Goal: Task Accomplishment & Management: Manage account settings

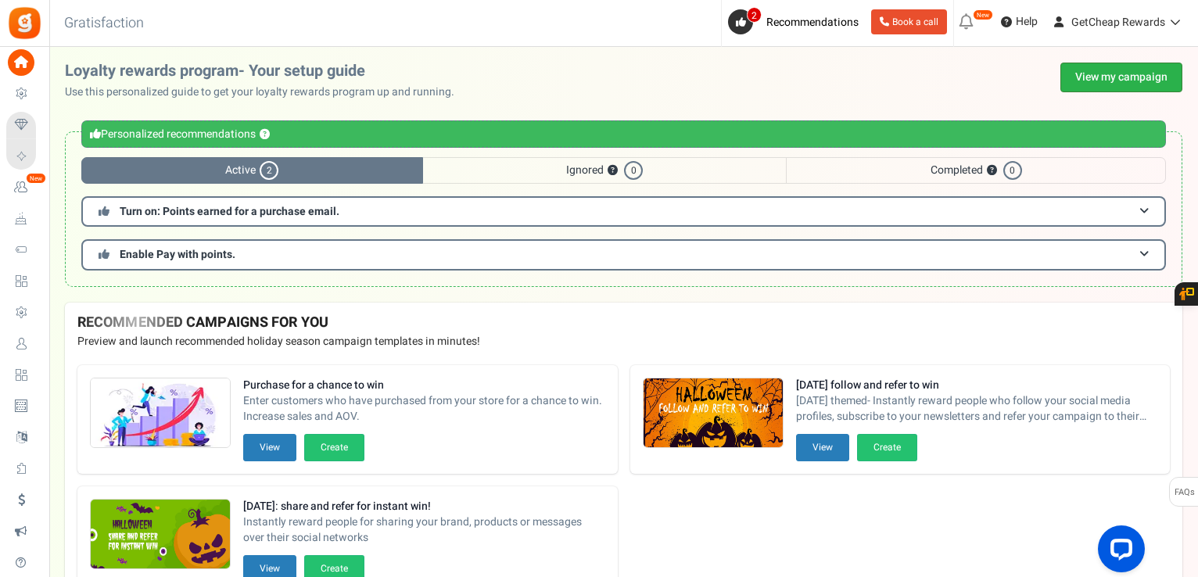
click at [1094, 73] on link "View my campaign" at bounding box center [1121, 78] width 122 height 30
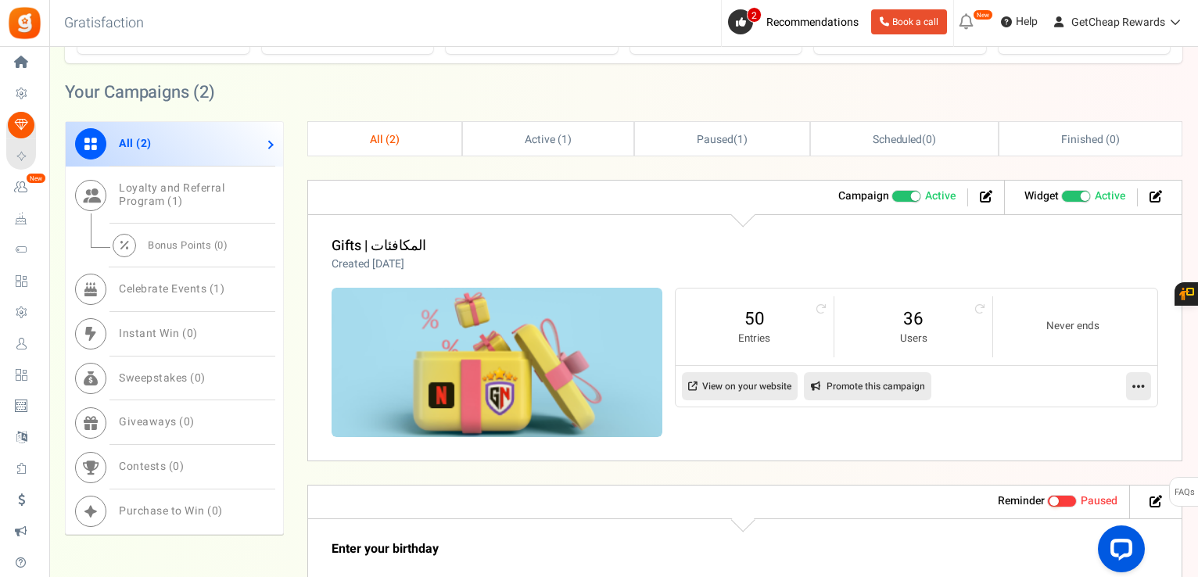
scroll to position [625, 0]
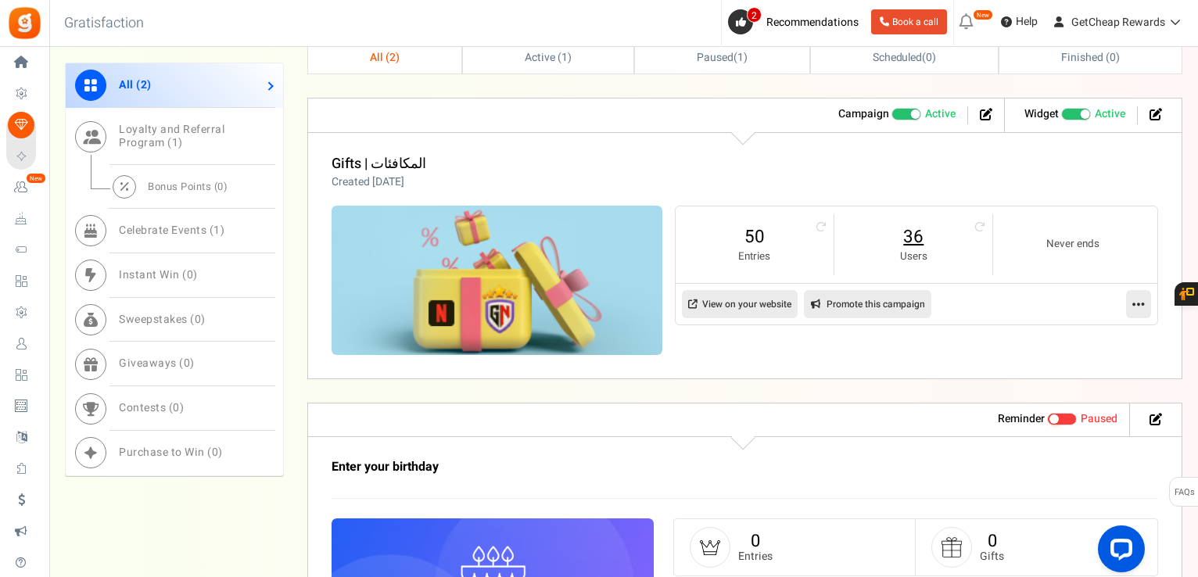
click at [896, 235] on link "36" at bounding box center [913, 236] width 127 height 25
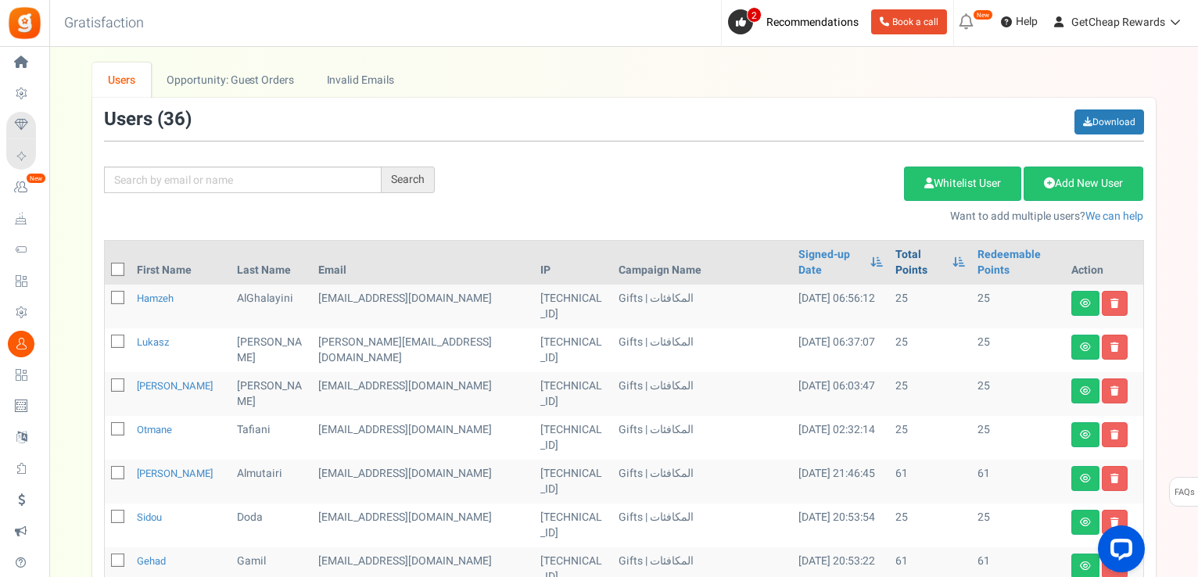
click at [895, 255] on link "Total Points" at bounding box center [920, 262] width 50 height 31
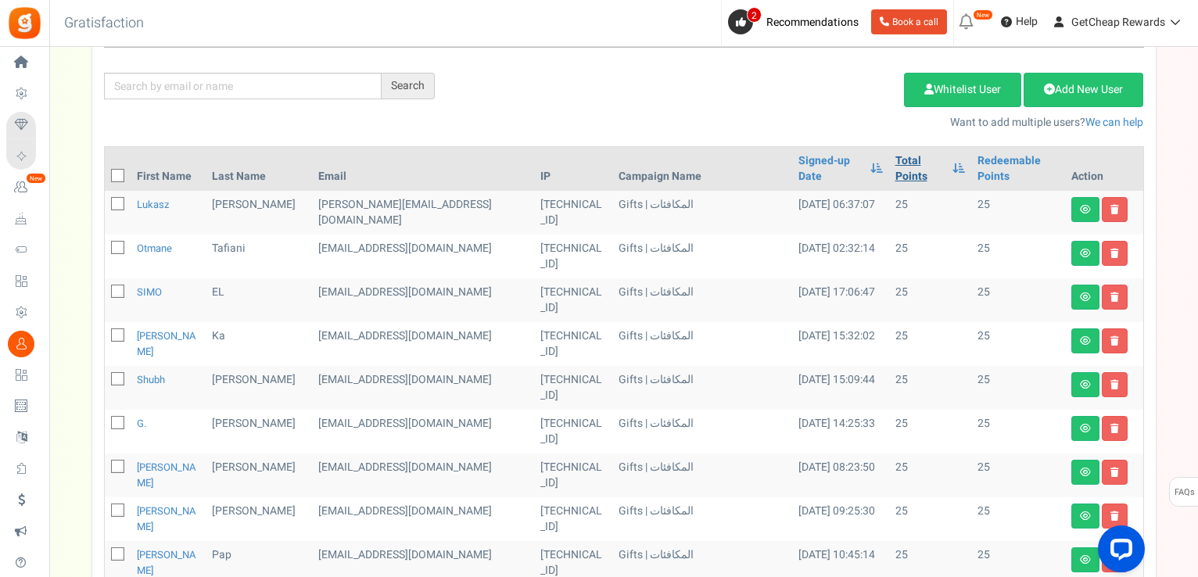
scroll to position [27, 0]
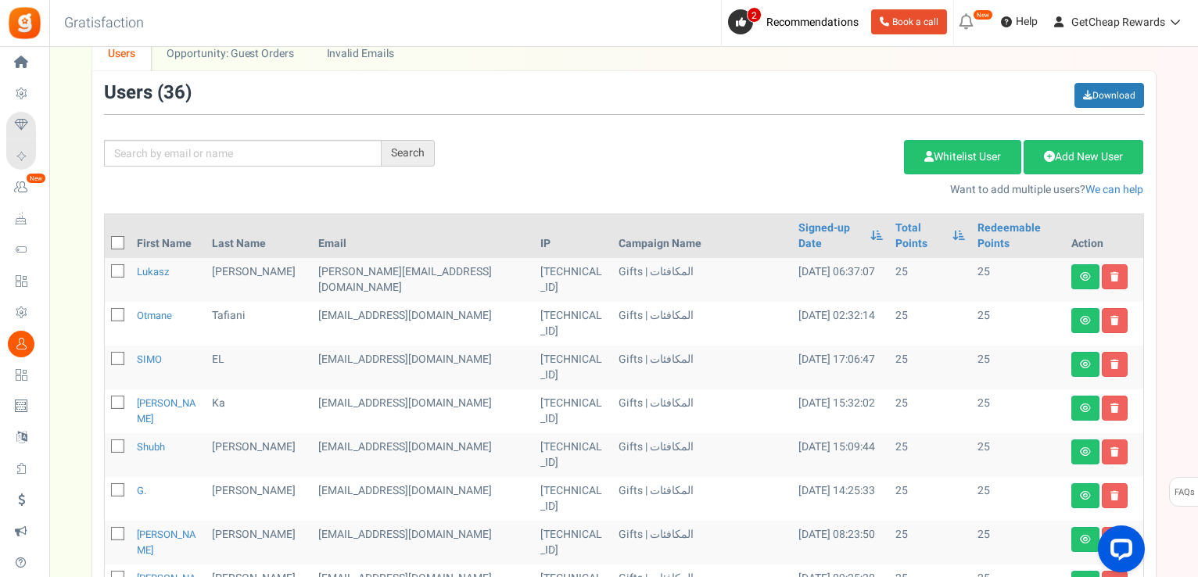
click at [119, 240] on icon at bounding box center [118, 243] width 10 height 10
click at [106, 240] on input "checkbox" at bounding box center [100, 244] width 10 height 10
checkbox input "true"
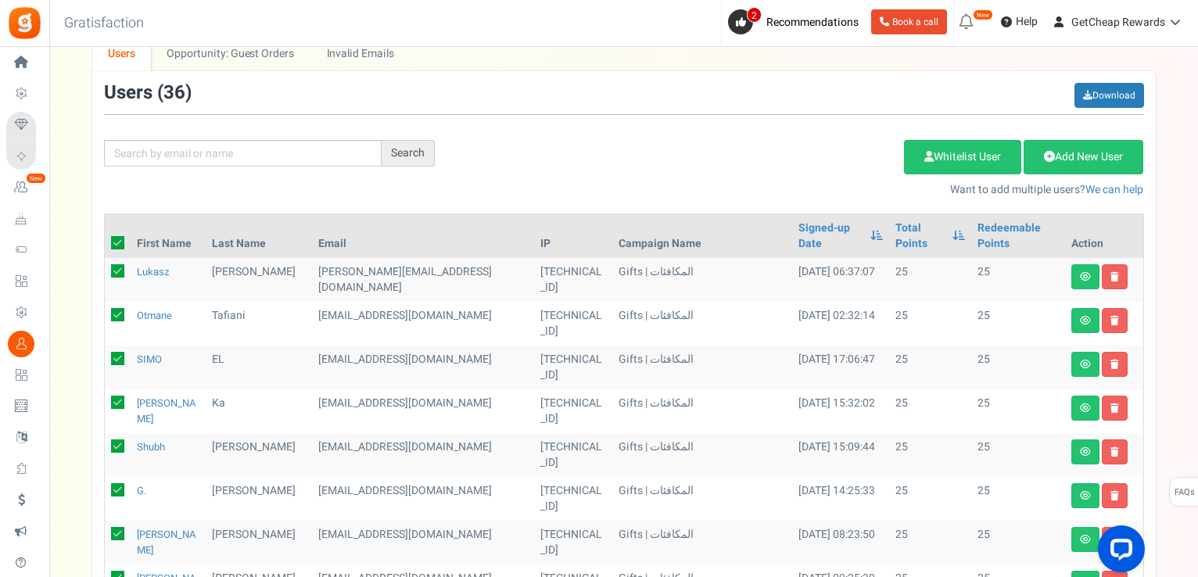
checkbox input "true"
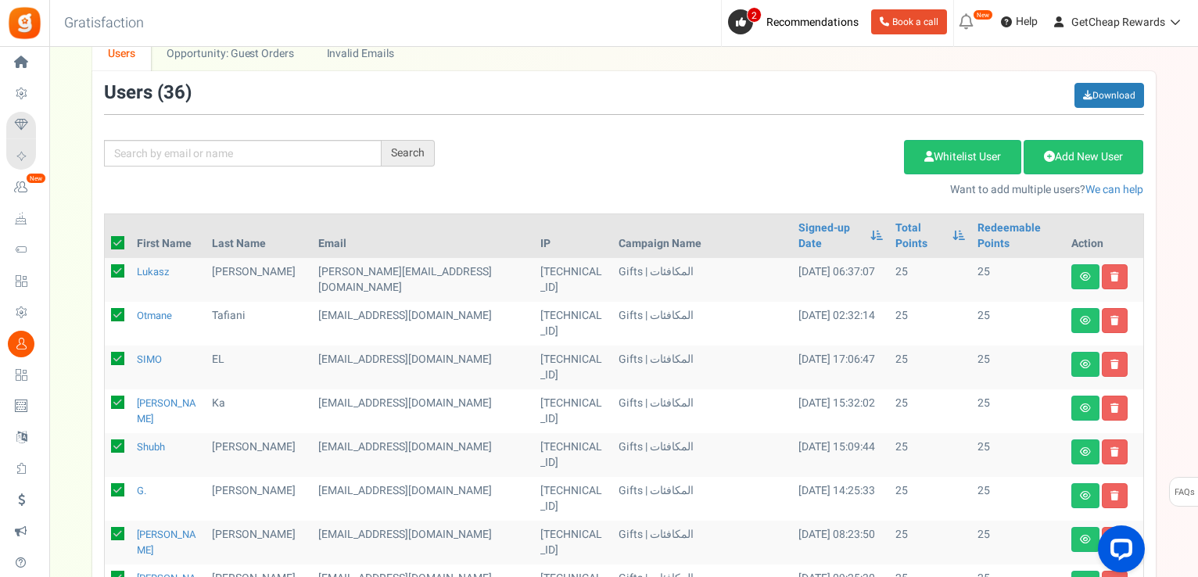
checkbox input "true"
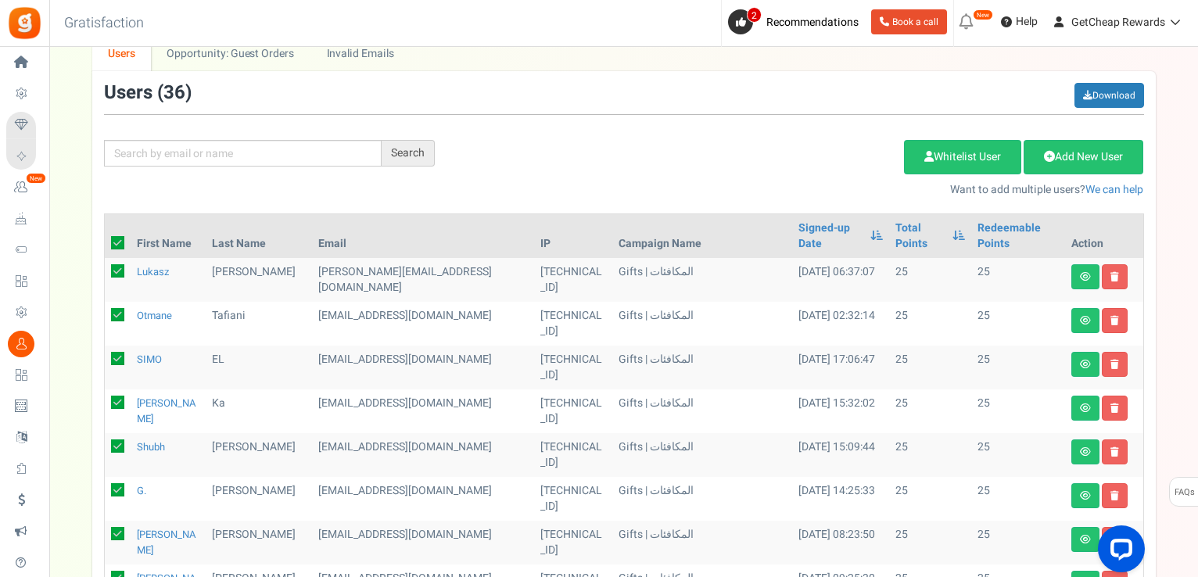
checkbox input "true"
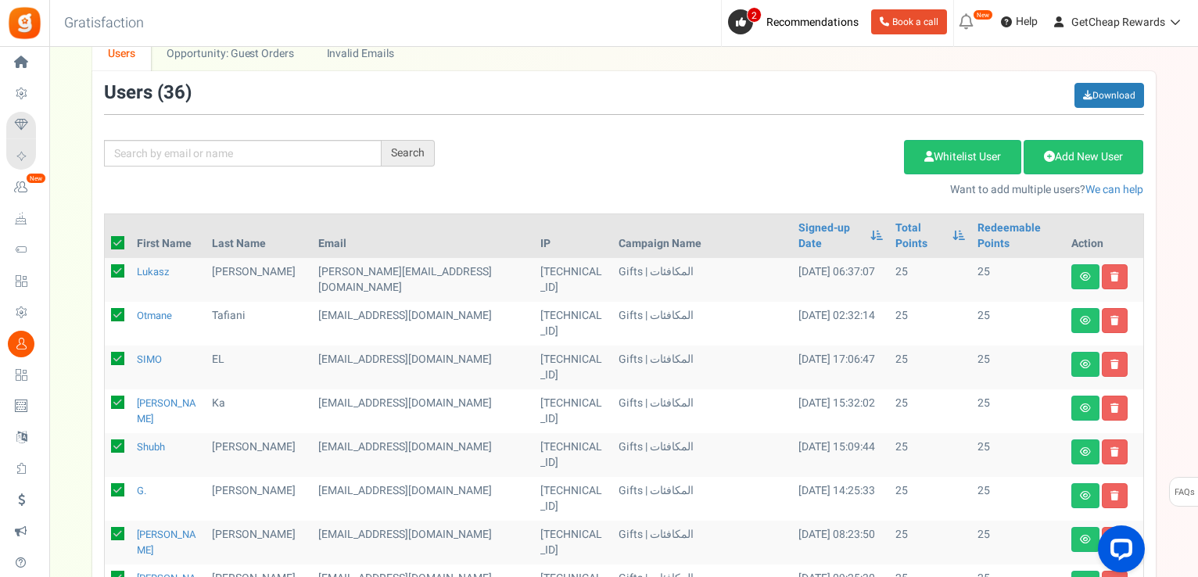
checkbox input "true"
click at [847, 163] on link "Delete Selected Users" at bounding box center [825, 157] width 152 height 34
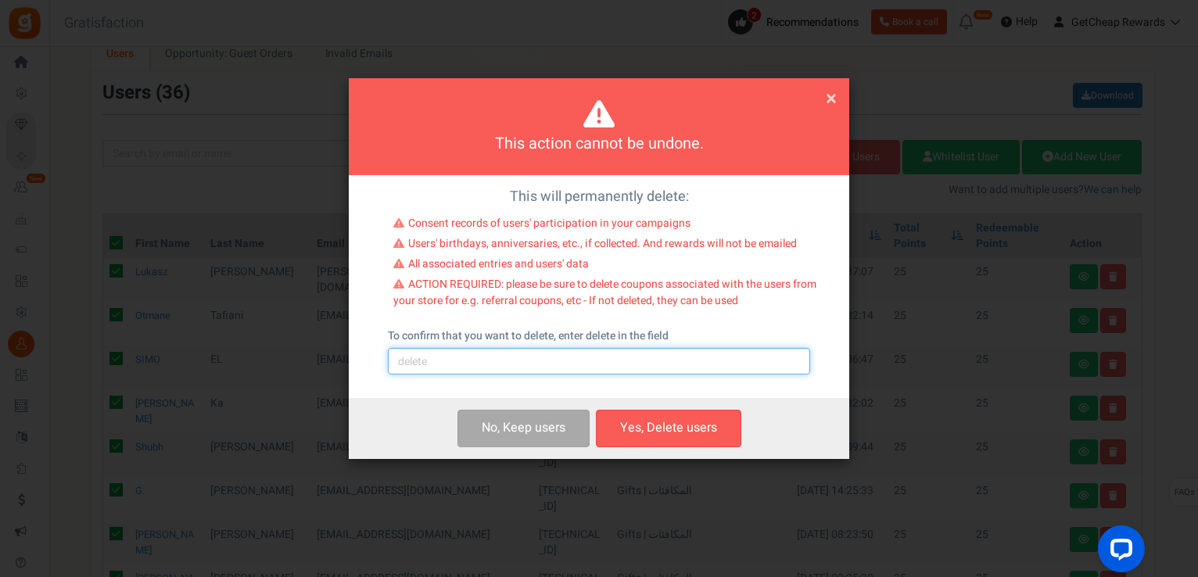
click at [501, 355] on input "text" at bounding box center [599, 361] width 422 height 27
type input "delete"
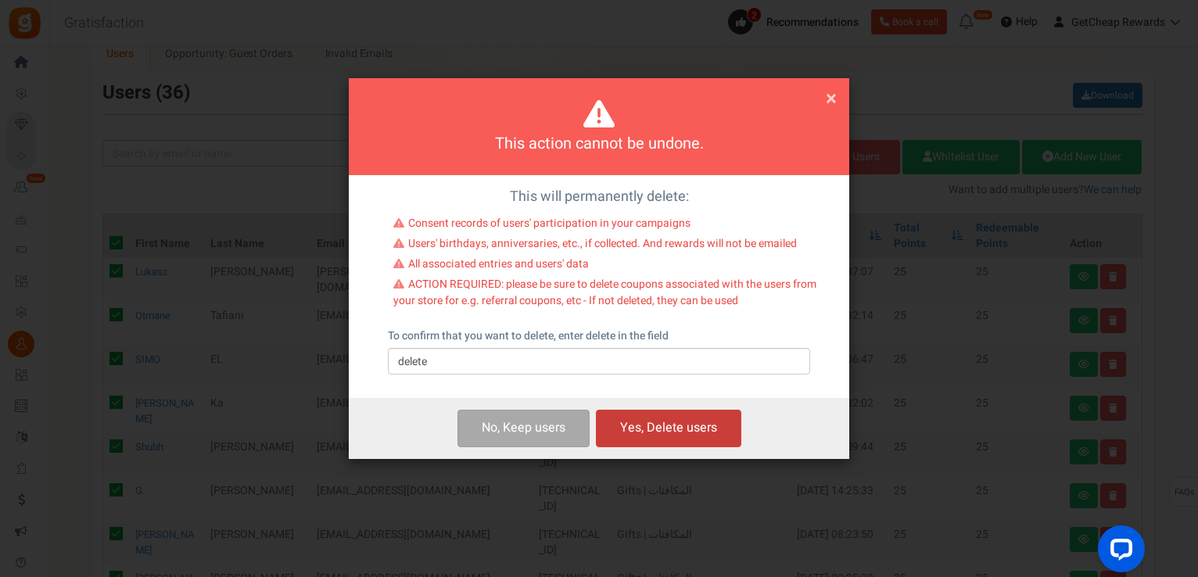
click at [642, 423] on button "Yes, Delete users" at bounding box center [668, 428] width 145 height 37
checkbox input "false"
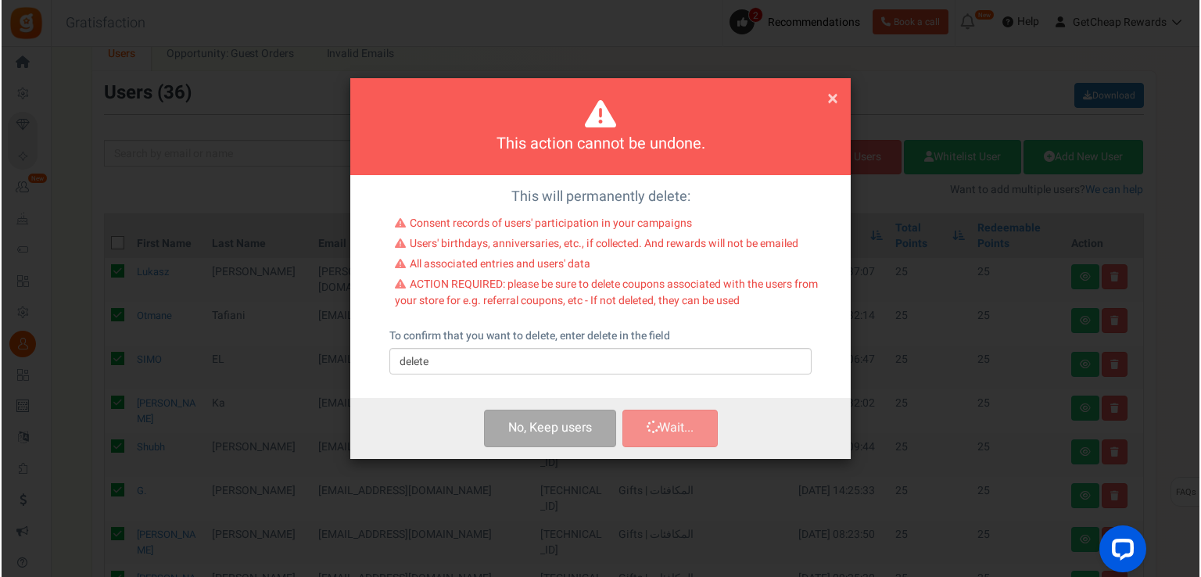
scroll to position [0, 0]
